Goal: Information Seeking & Learning: Learn about a topic

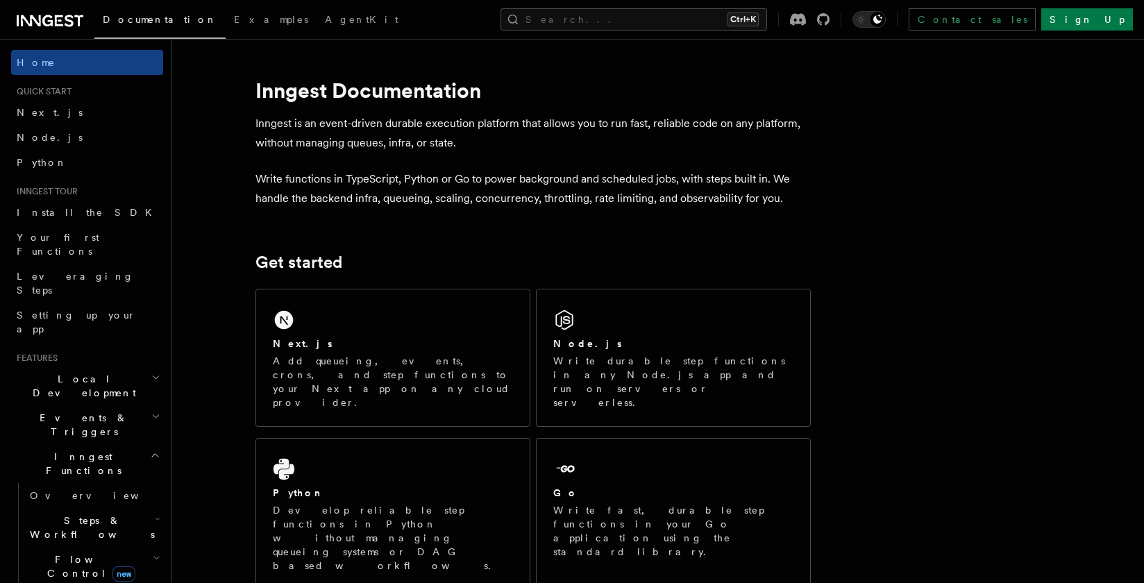
click at [73, 411] on span "Events & Triggers" at bounding box center [81, 425] width 140 height 28
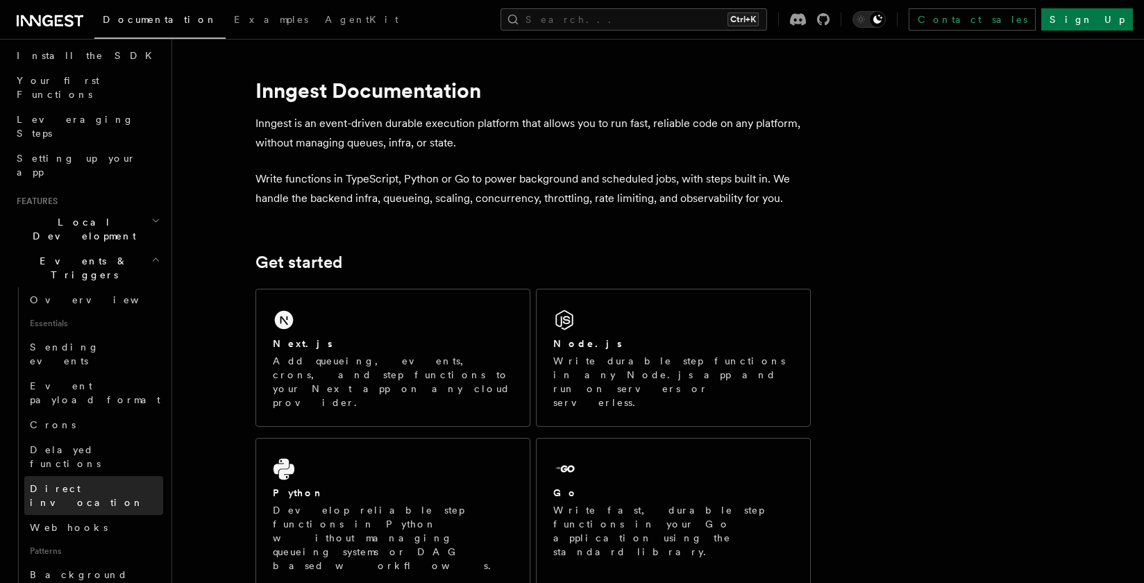
scroll to position [167, 0]
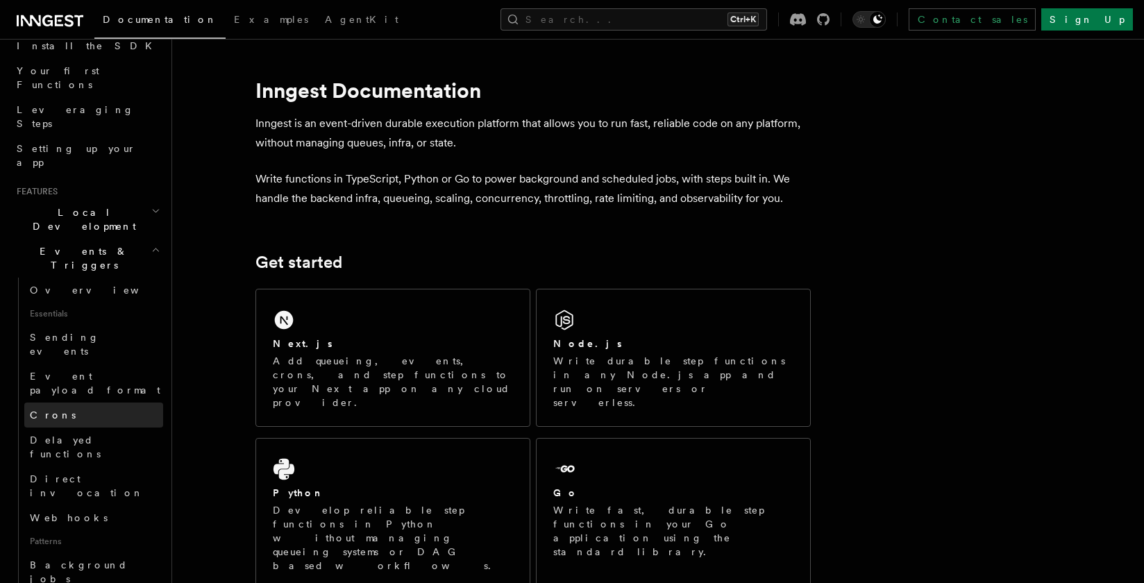
click at [43, 403] on link "Crons" at bounding box center [93, 415] width 139 height 25
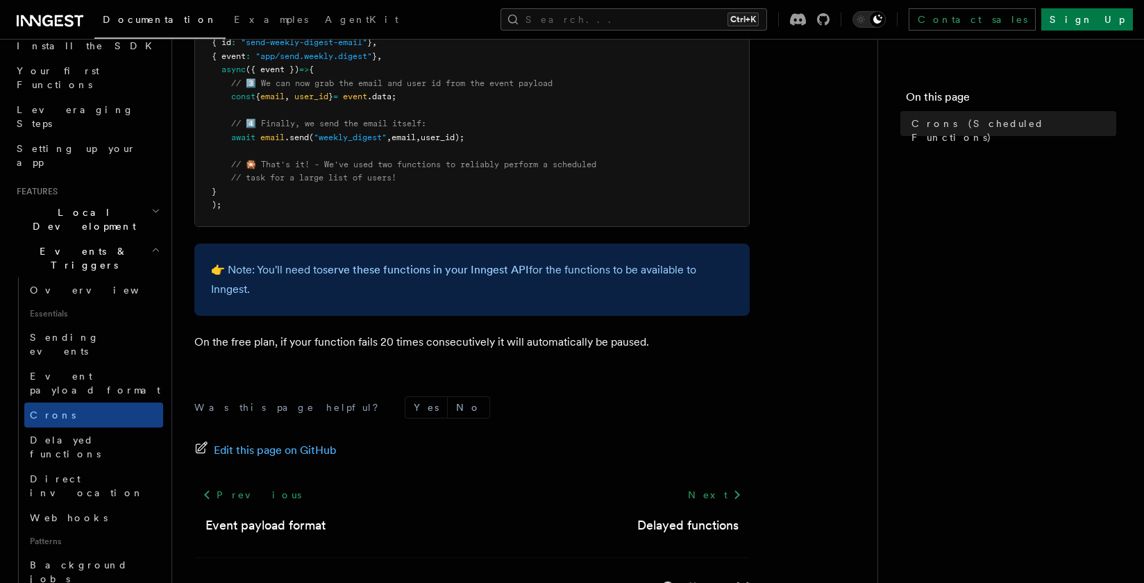
scroll to position [917, 0]
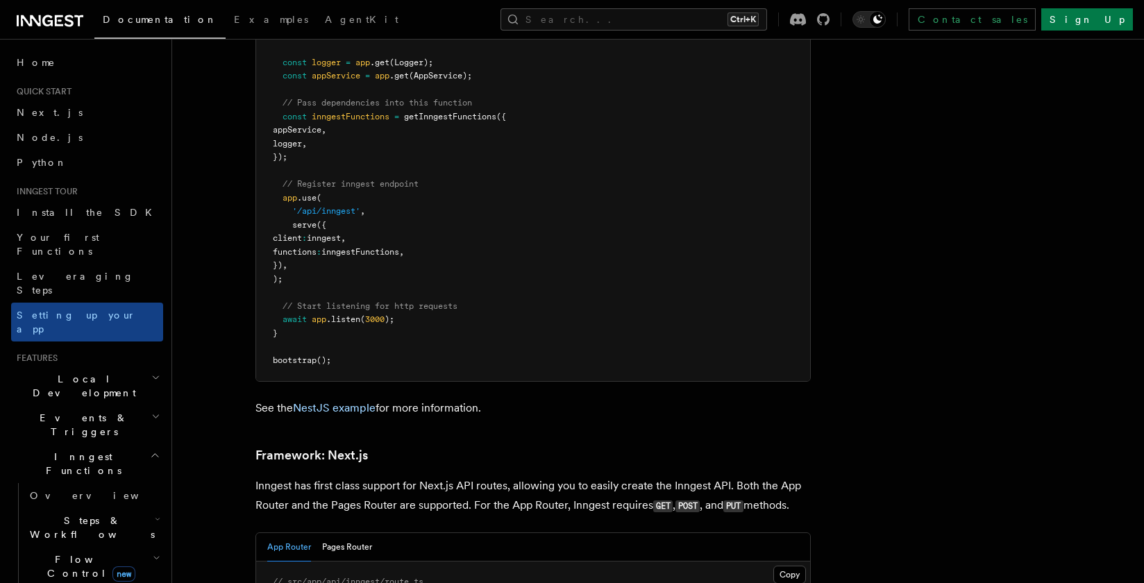
scroll to position [8504, 0]
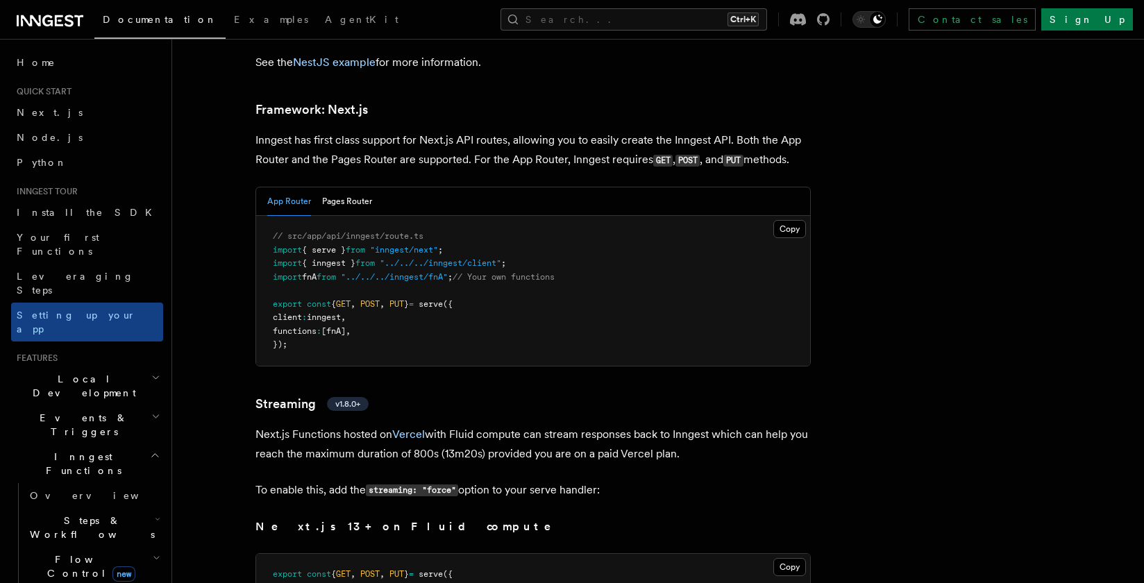
scroll to position [8588, 0]
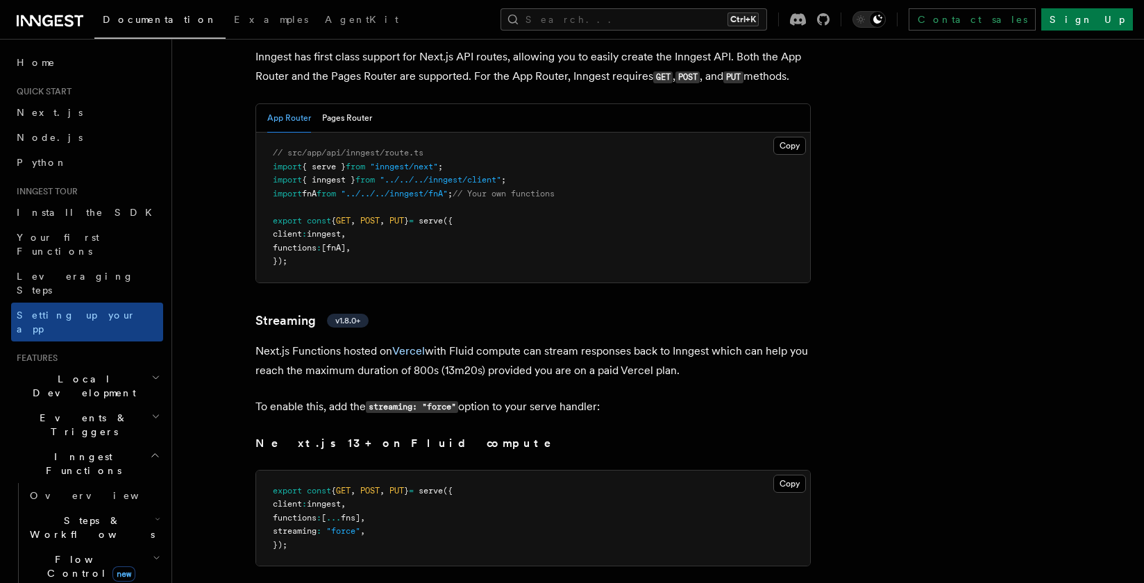
click at [87, 553] on span "Flow Control new" at bounding box center [88, 567] width 128 height 28
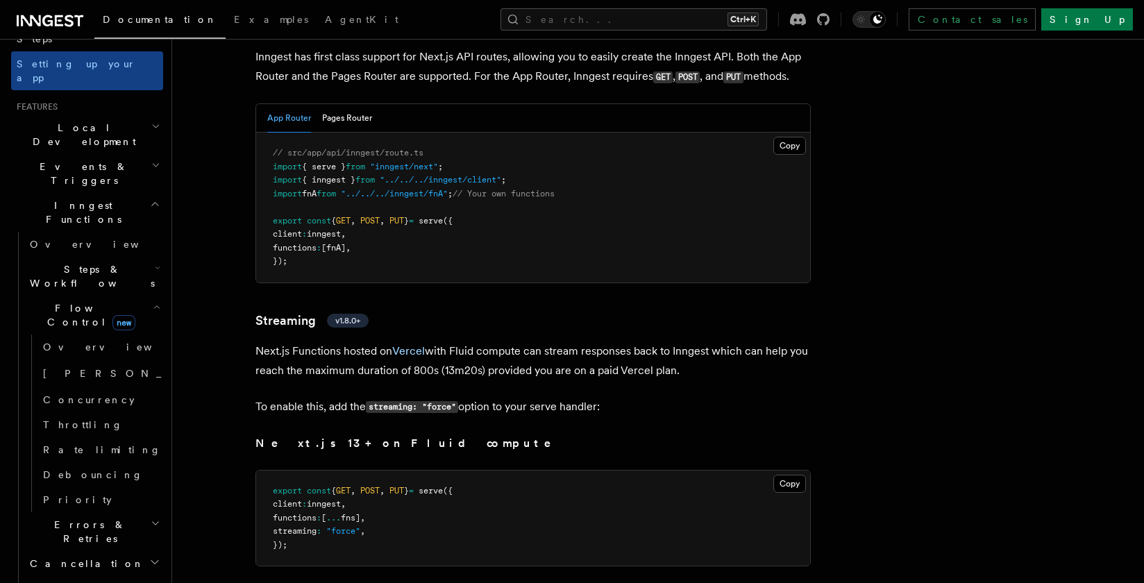
scroll to position [250, 0]
click at [76, 369] on span "Singleton" at bounding box center [144, 374] width 203 height 11
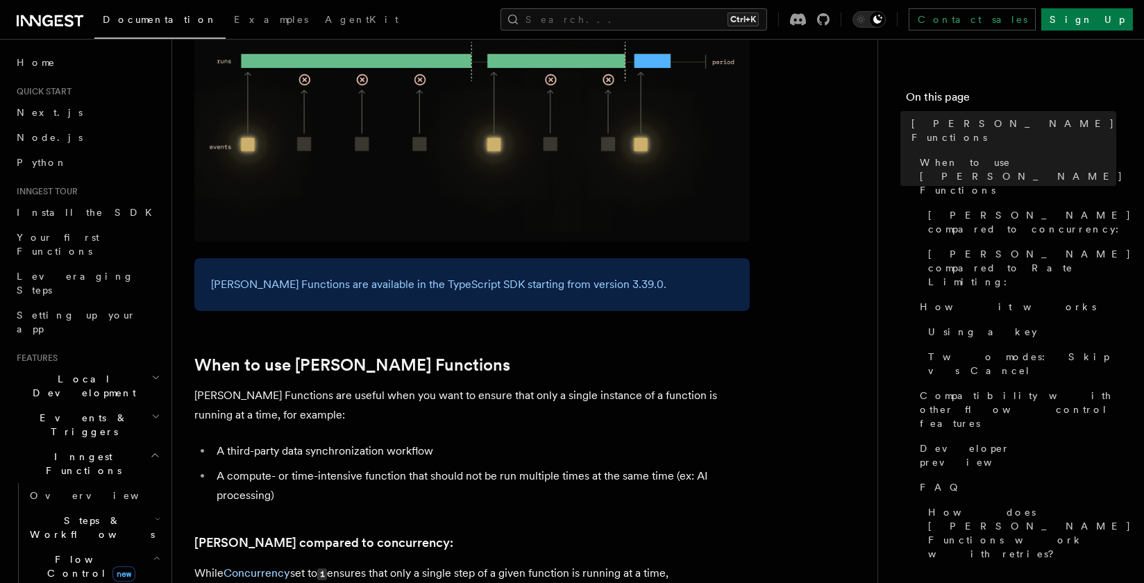
click at [62, 372] on span "Local Development" at bounding box center [81, 386] width 140 height 28
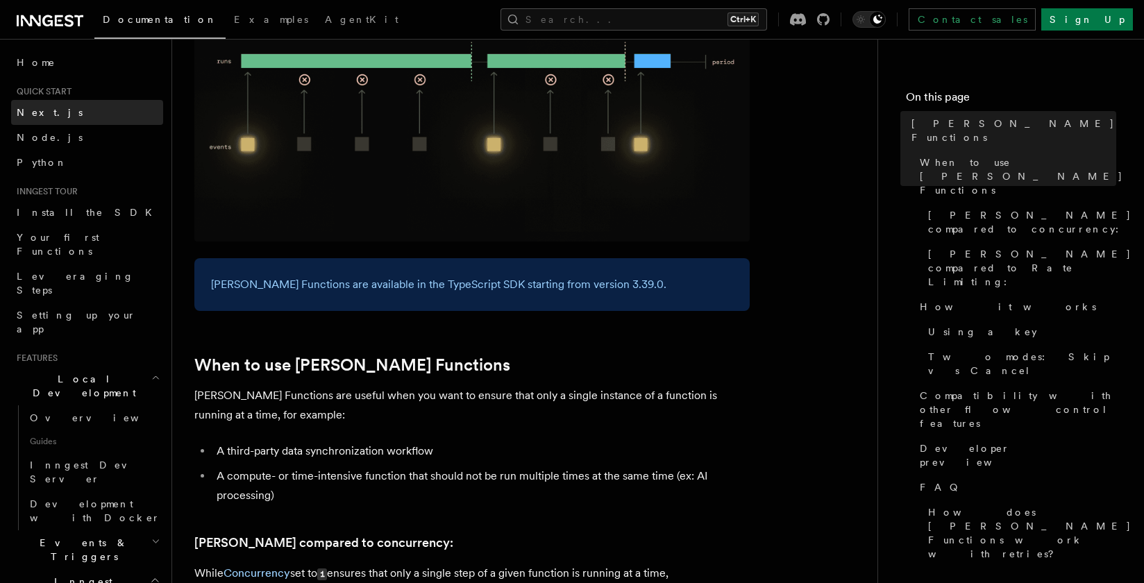
click at [43, 110] on span "Next.js" at bounding box center [50, 112] width 66 height 11
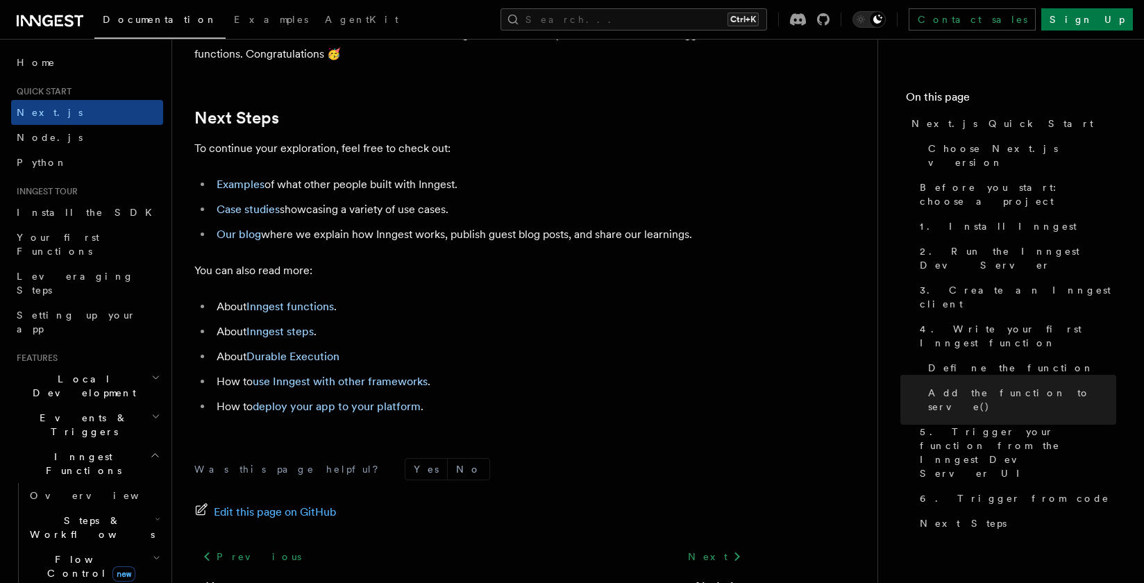
scroll to position [8666, 0]
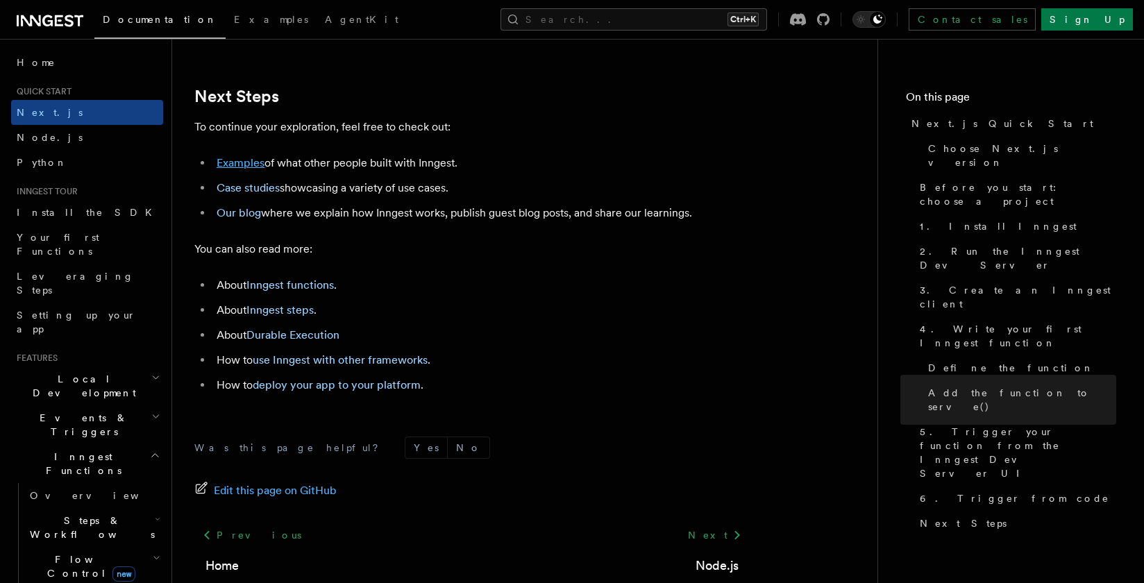
click at [246, 169] on link "Examples" at bounding box center [241, 162] width 48 height 13
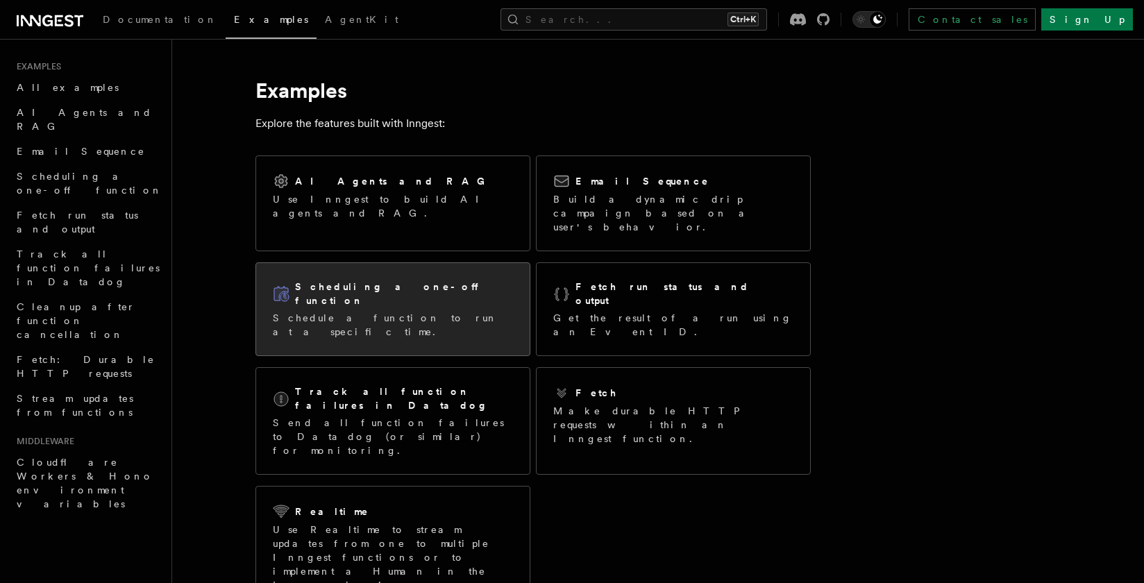
click at [361, 280] on div "Scheduling a one-off function" at bounding box center [393, 294] width 240 height 28
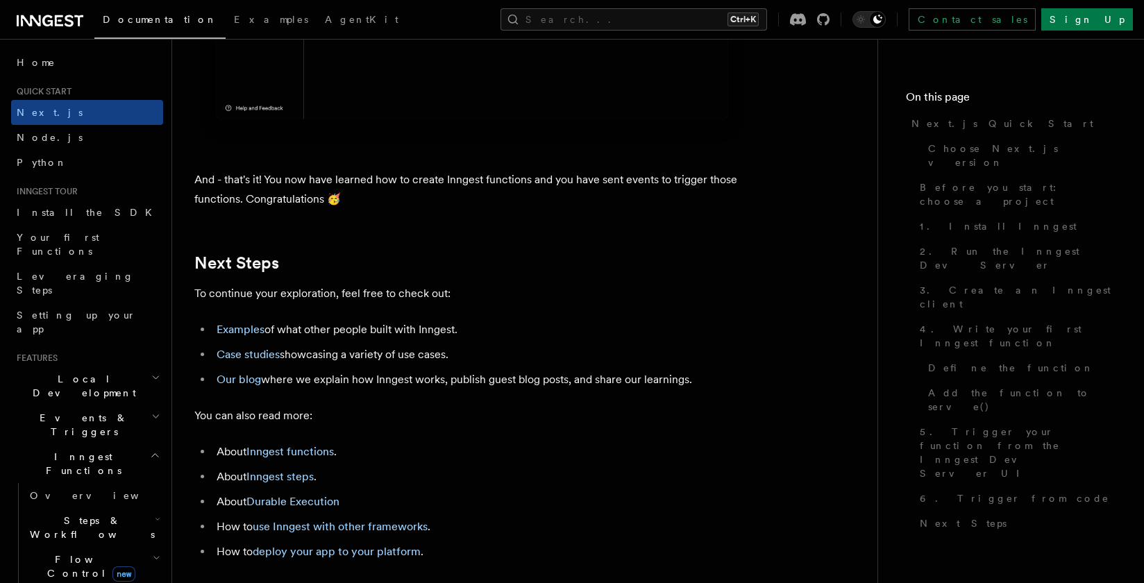
scroll to position [8509, 0]
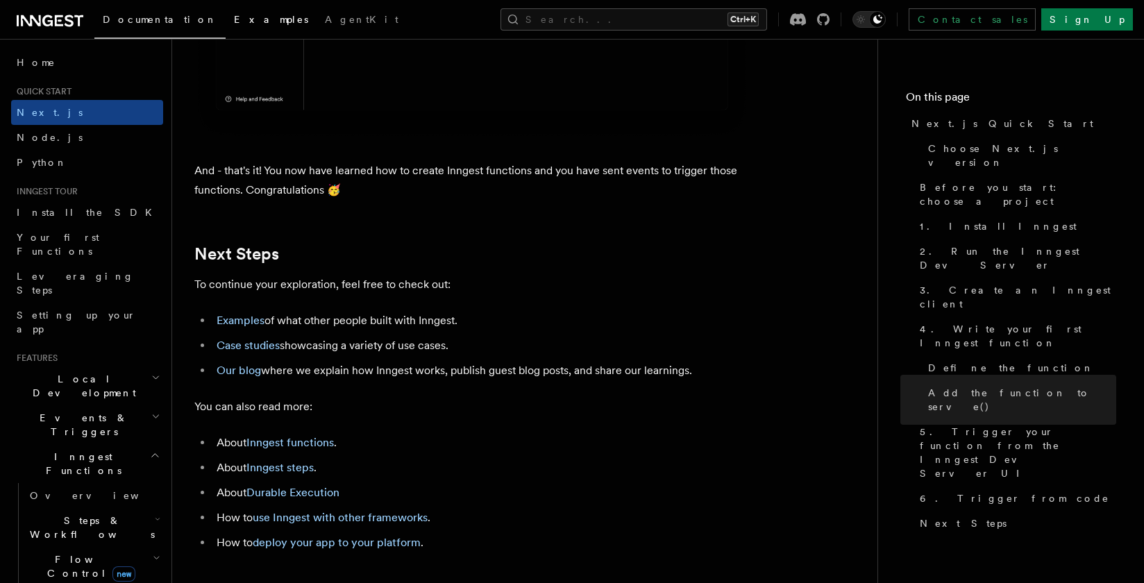
click at [234, 16] on span "Examples" at bounding box center [271, 19] width 74 height 11
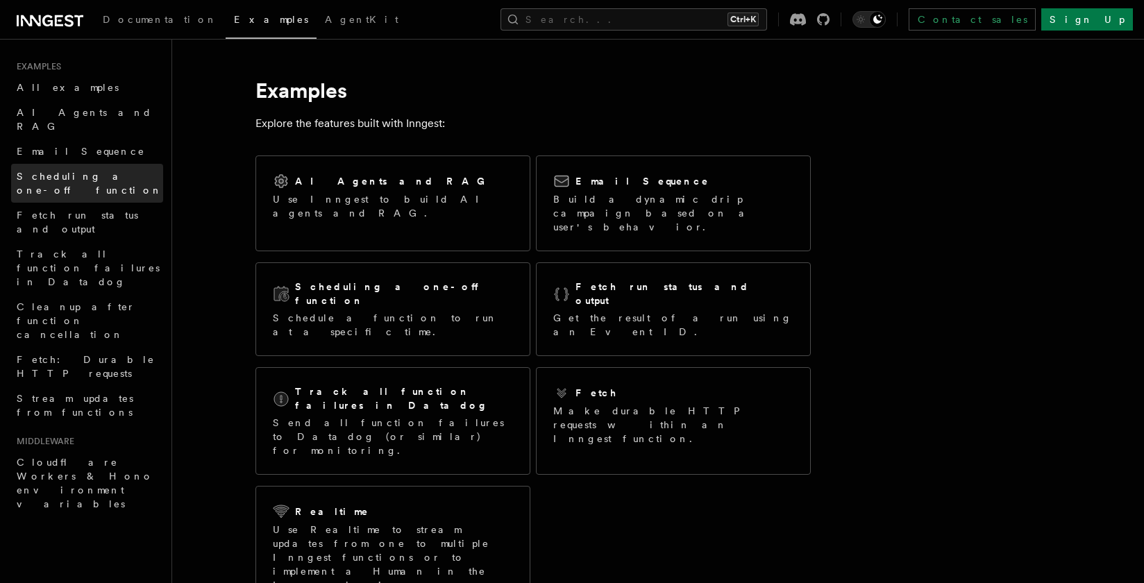
click at [65, 171] on link "Scheduling a one-off function" at bounding box center [87, 183] width 152 height 39
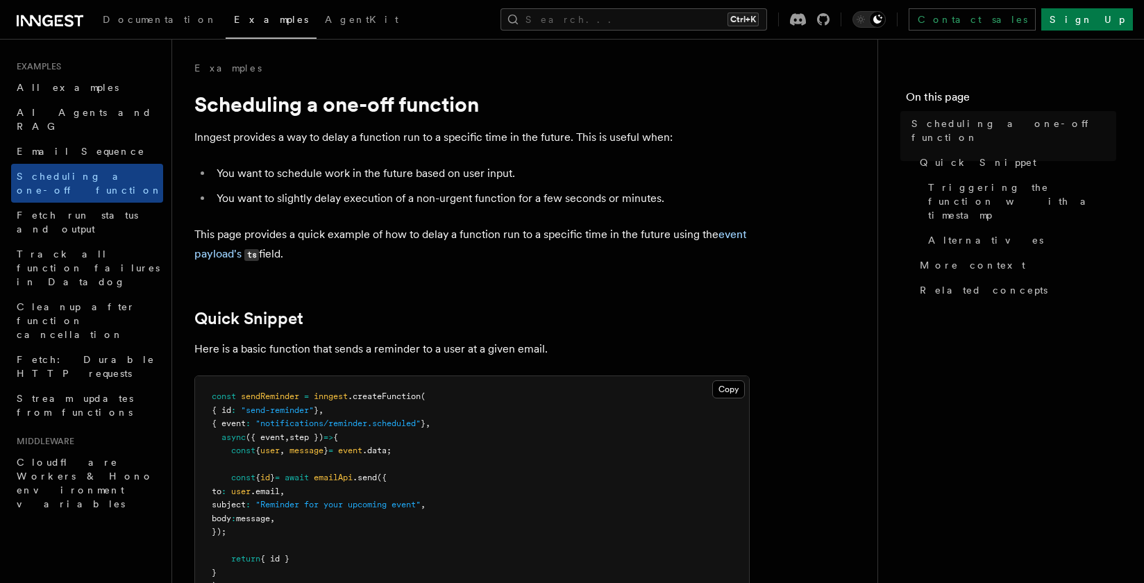
click at [65, 171] on link "Scheduling a one-off function" at bounding box center [87, 183] width 152 height 39
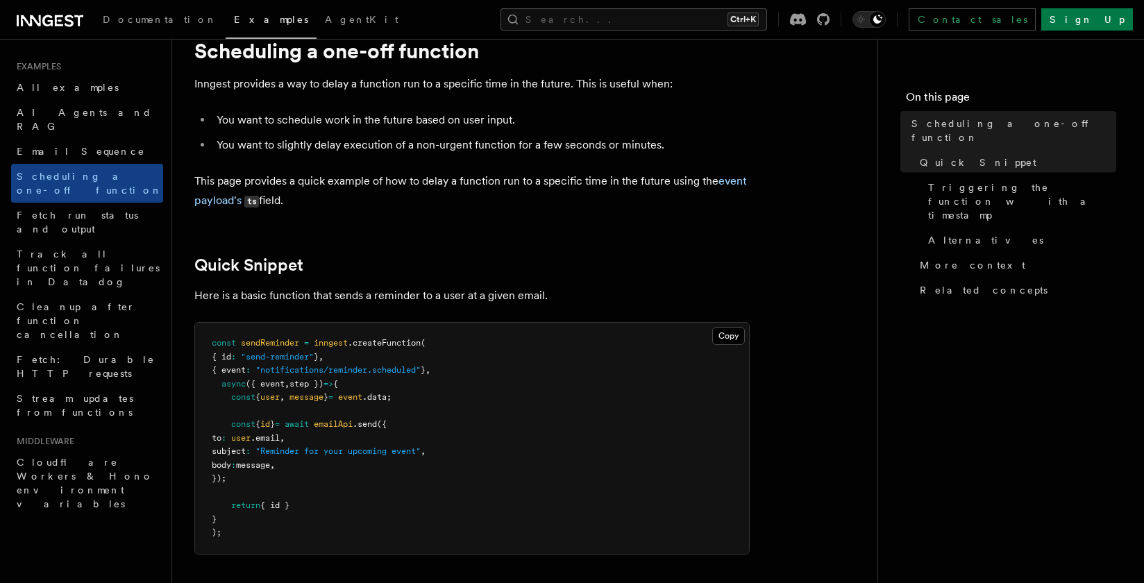
scroll to position [83, 0]
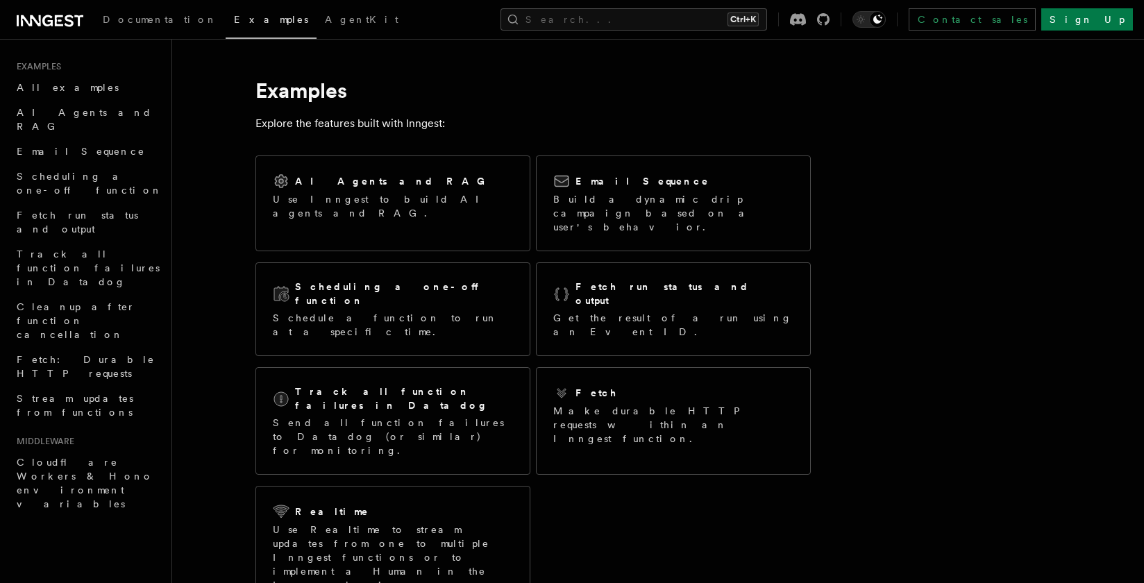
scroll to position [8351, 0]
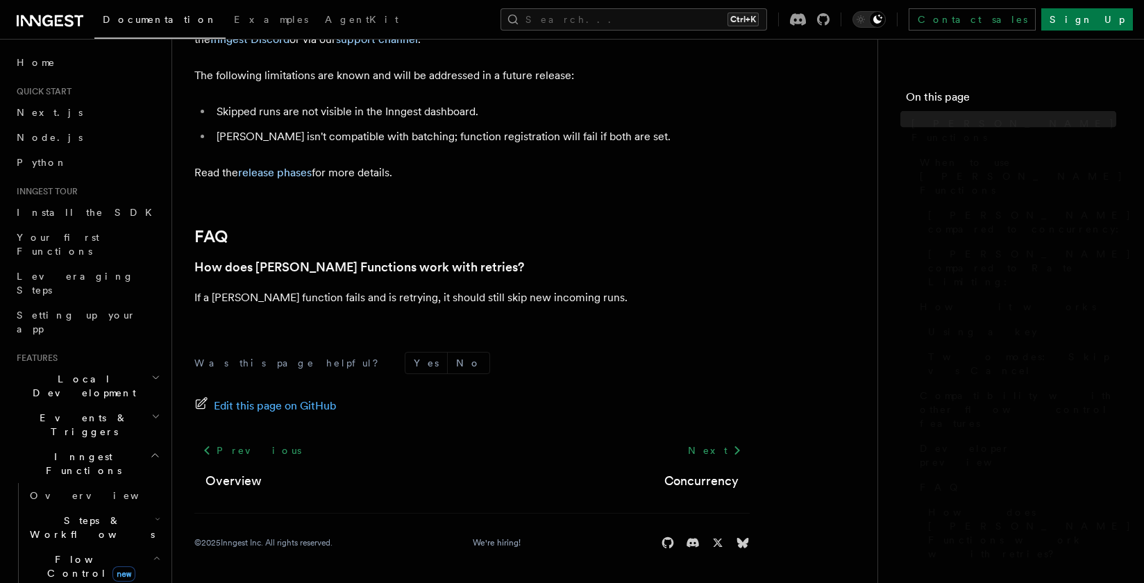
scroll to position [333, 0]
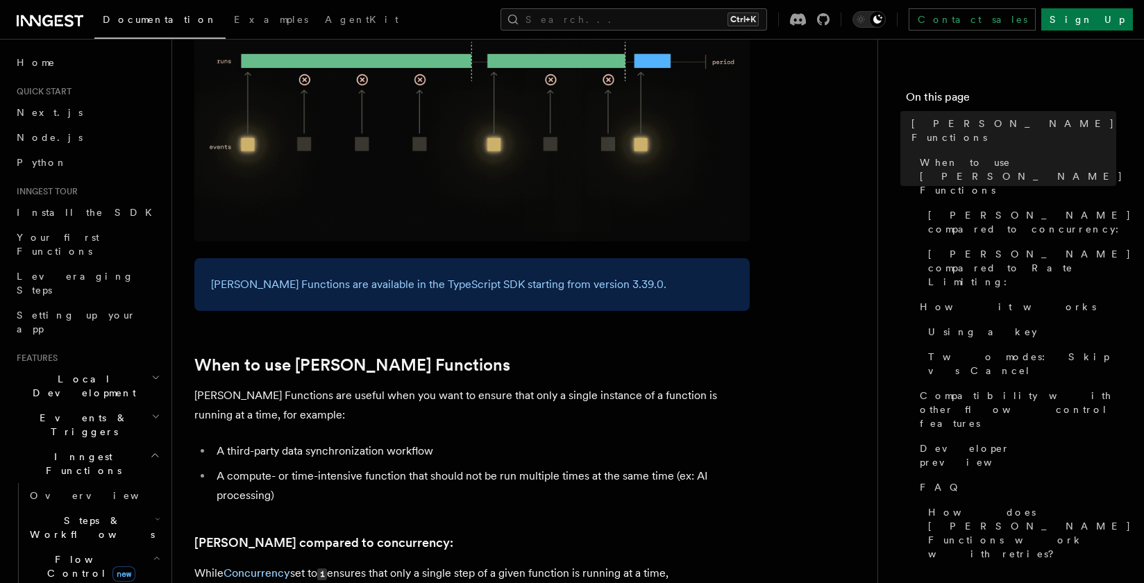
scroll to position [8351, 0]
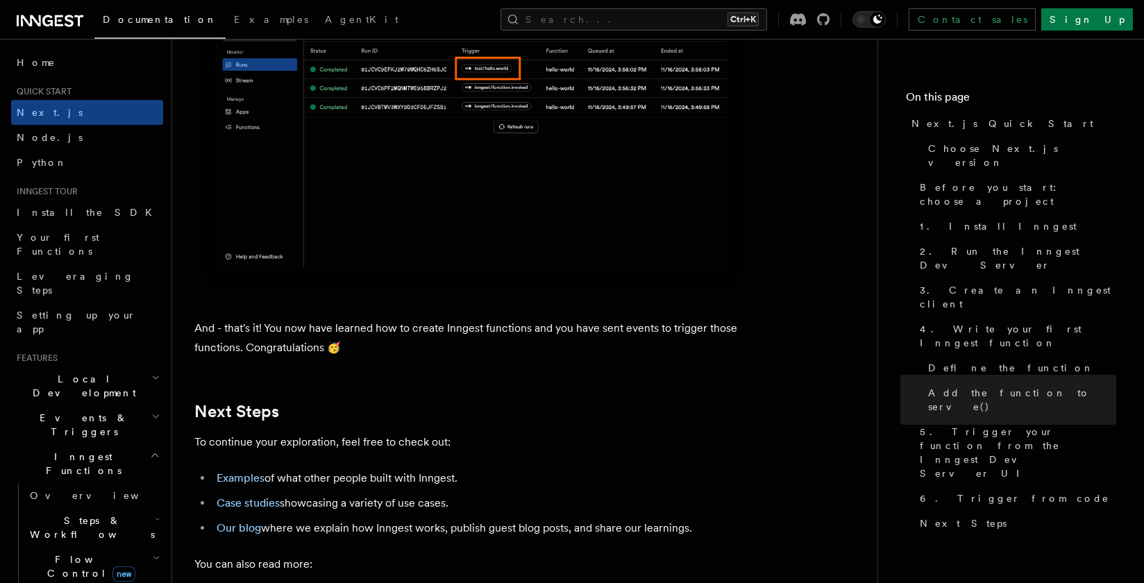
click at [618, 256] on img at bounding box center [472, 123] width 556 height 349
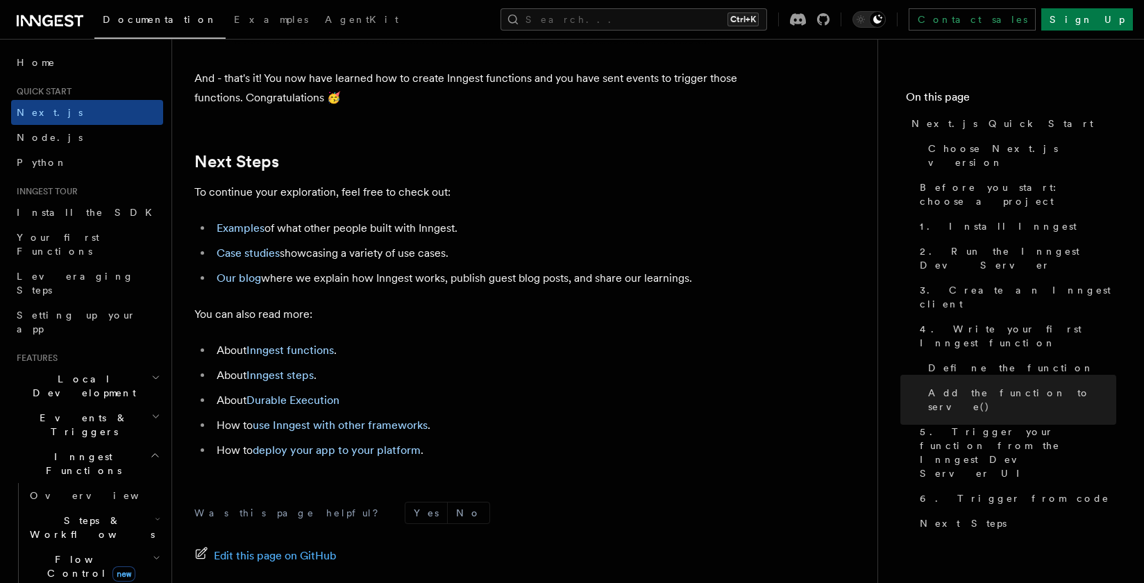
scroll to position [8782, 0]
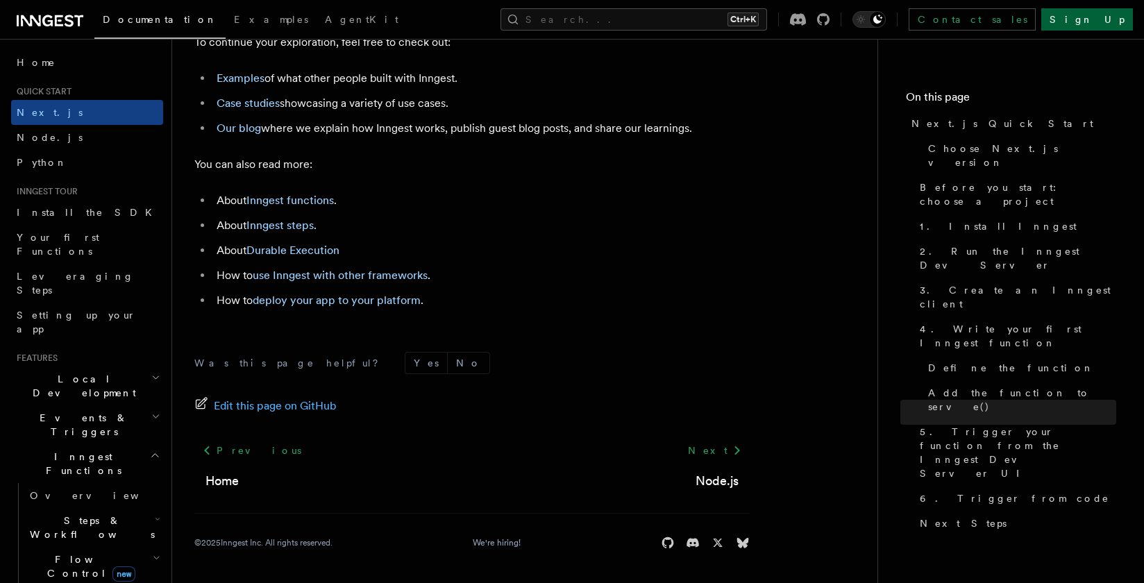
click at [1100, 18] on link "Sign Up" at bounding box center [1088, 19] width 92 height 22
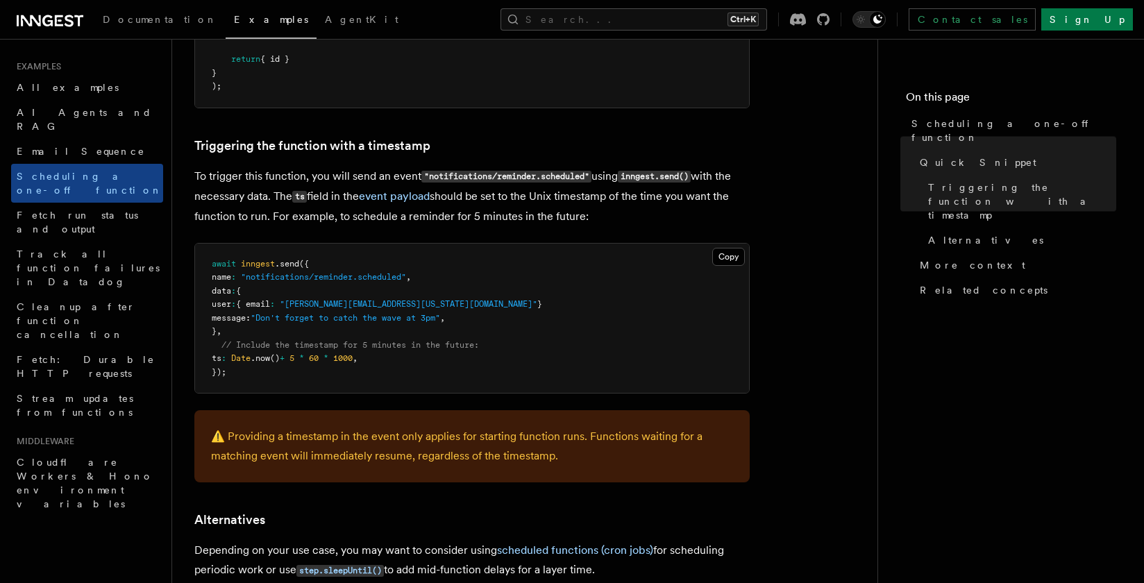
scroll to position [750, 0]
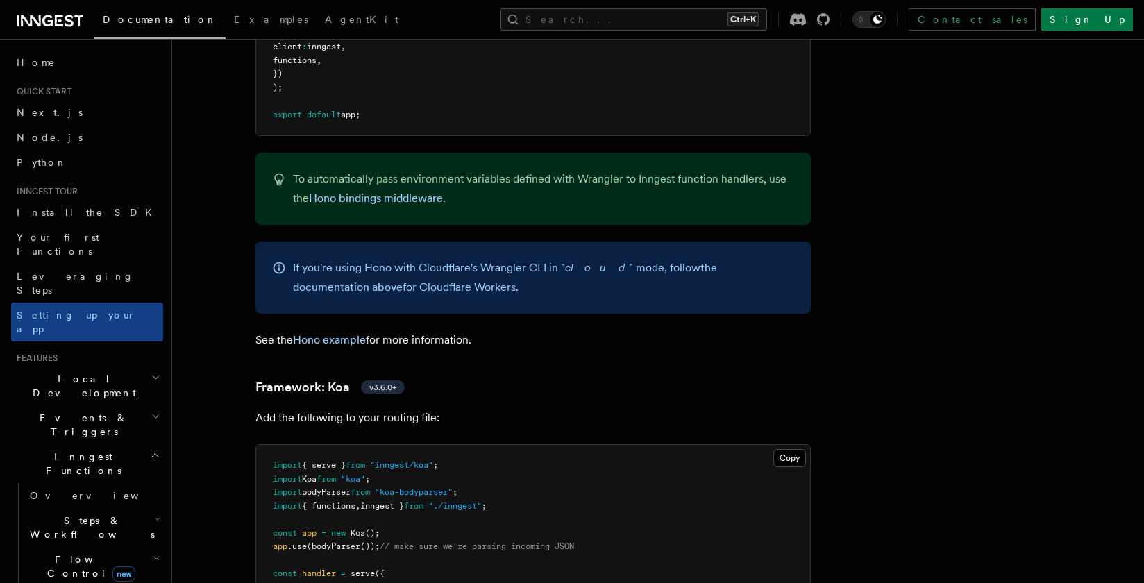
scroll to position [8505, 0]
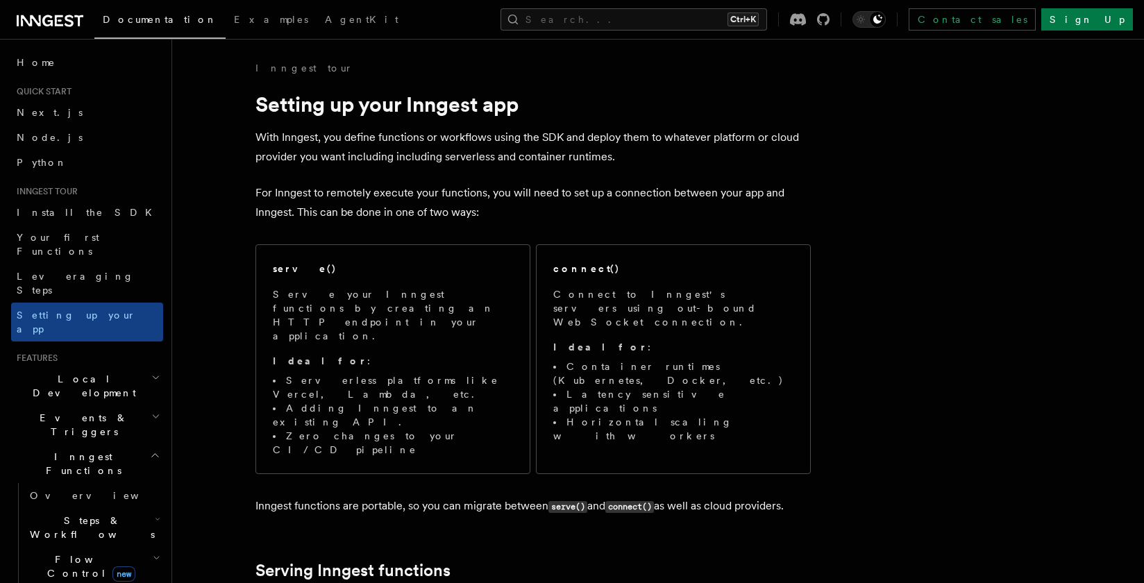
click at [34, 99] on li "Quick start Next.js Node.js Python" at bounding box center [87, 130] width 152 height 89
click at [37, 128] on link "Node.js" at bounding box center [87, 137] width 152 height 25
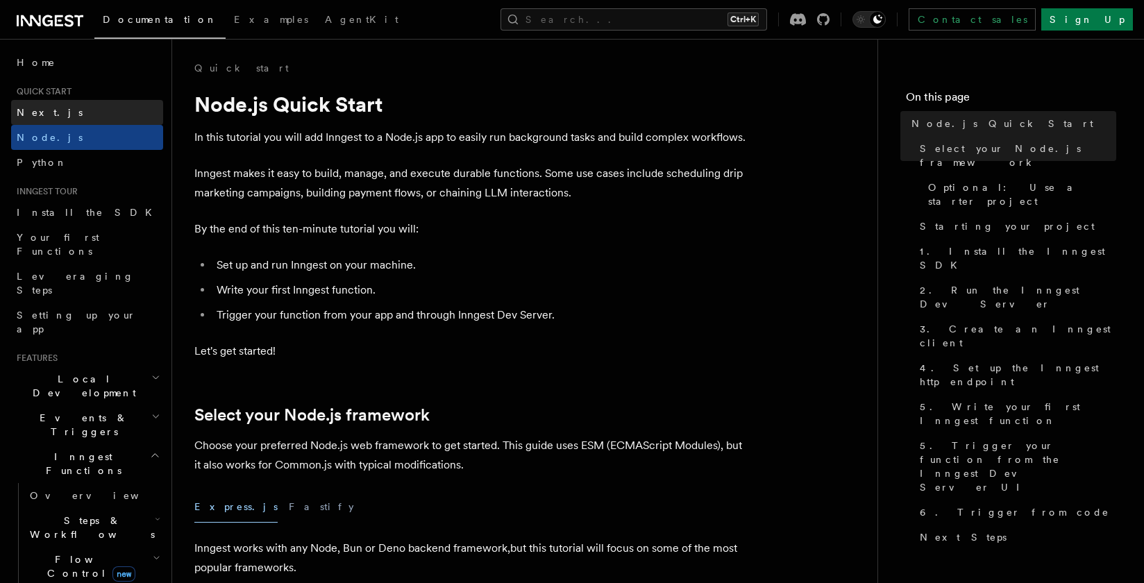
click at [39, 123] on link "Next.js" at bounding box center [87, 112] width 152 height 25
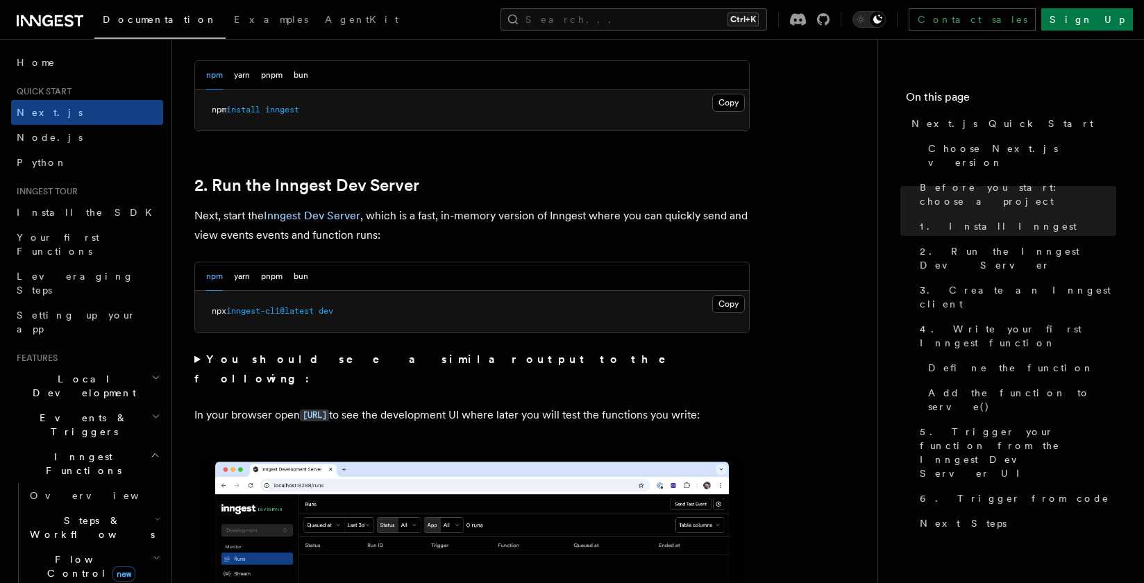
scroll to position [833, 0]
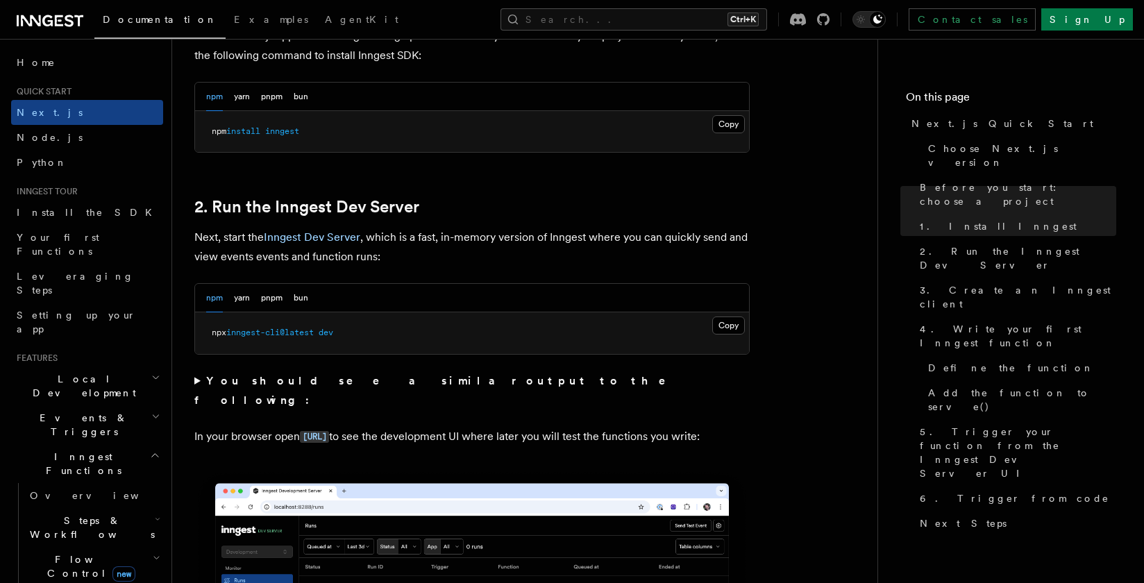
click at [90, 411] on span "Events & Triggers" at bounding box center [81, 425] width 140 height 28
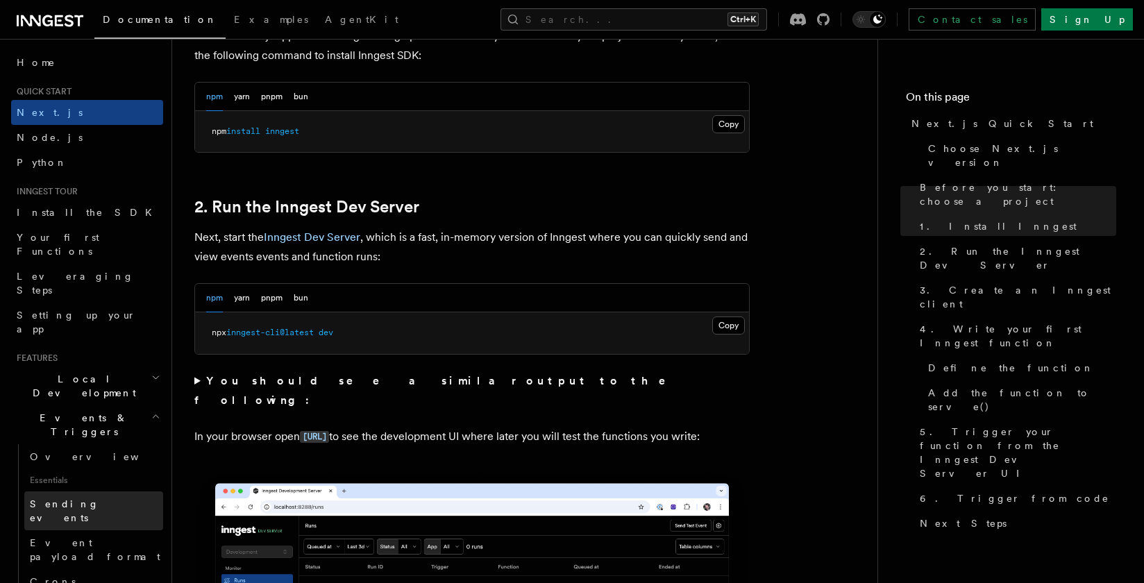
click at [94, 499] on span "Sending events" at bounding box center [64, 511] width 69 height 25
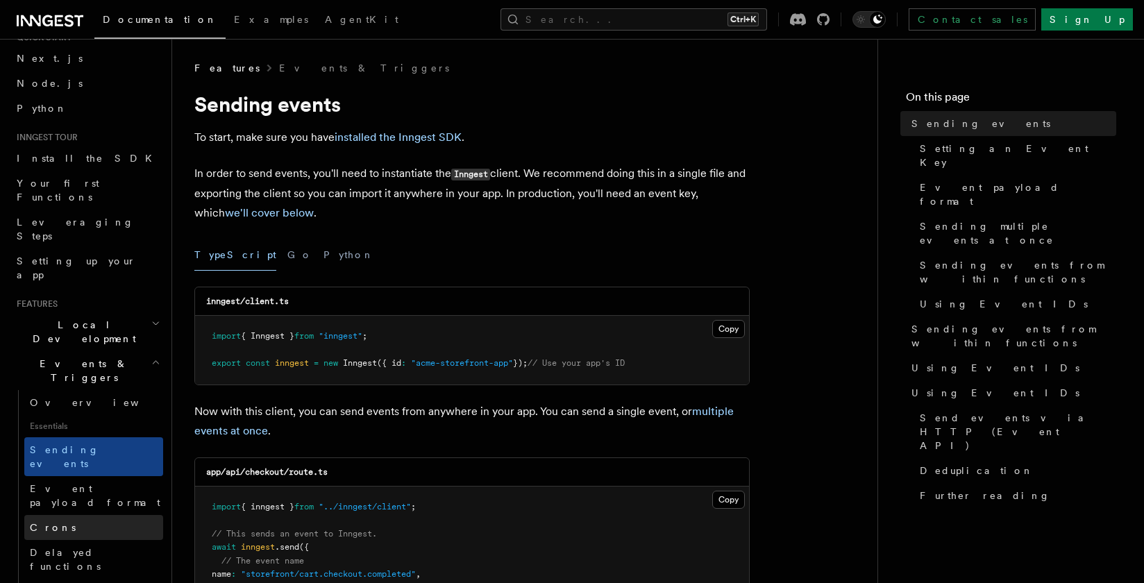
scroll to position [83, 0]
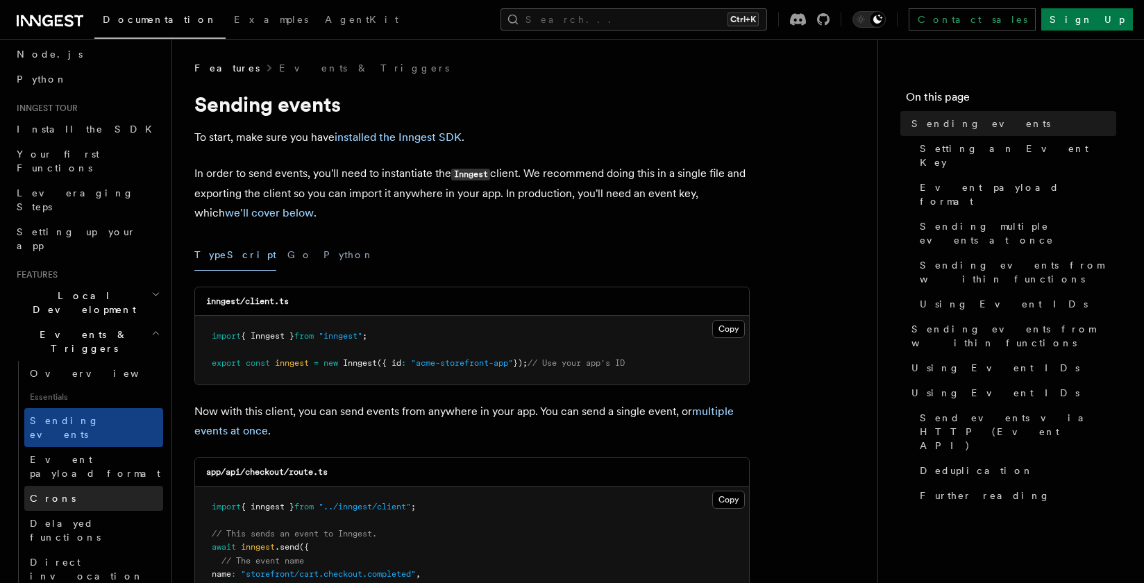
click at [44, 493] on span "Crons" at bounding box center [53, 498] width 46 height 11
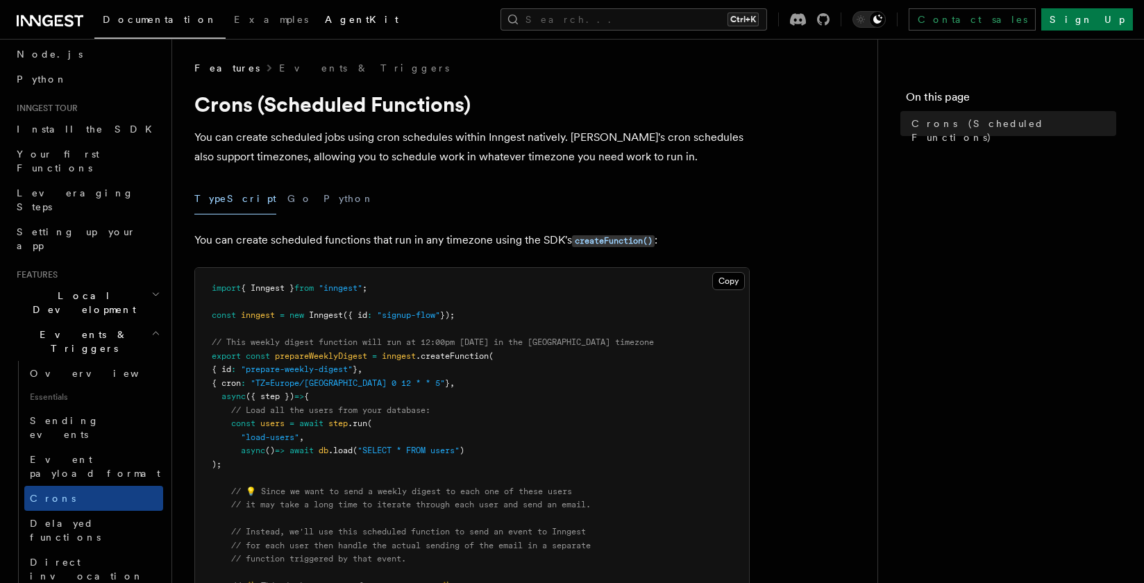
click at [325, 23] on span "AgentKit" at bounding box center [362, 19] width 74 height 11
